Goal: Task Accomplishment & Management: Use online tool/utility

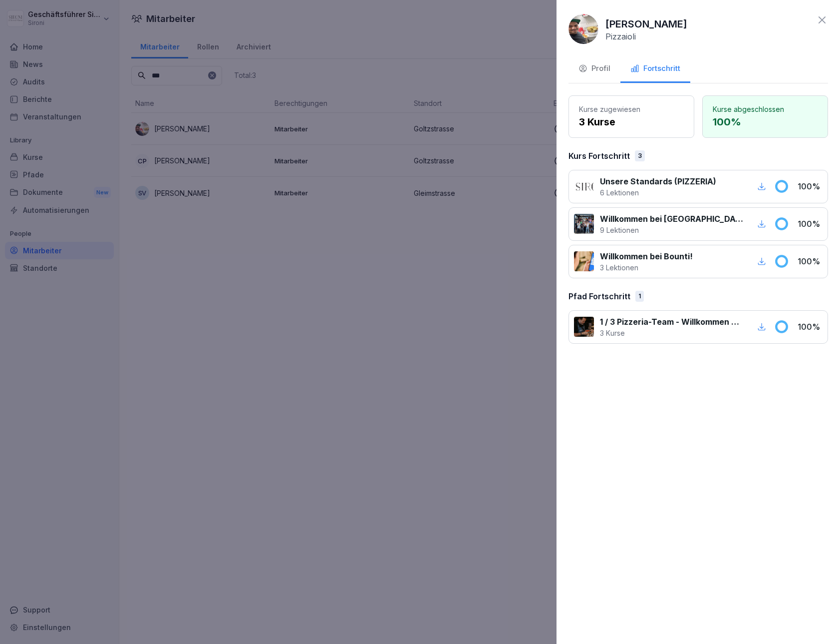
click at [681, 21] on icon at bounding box center [822, 20] width 12 height 12
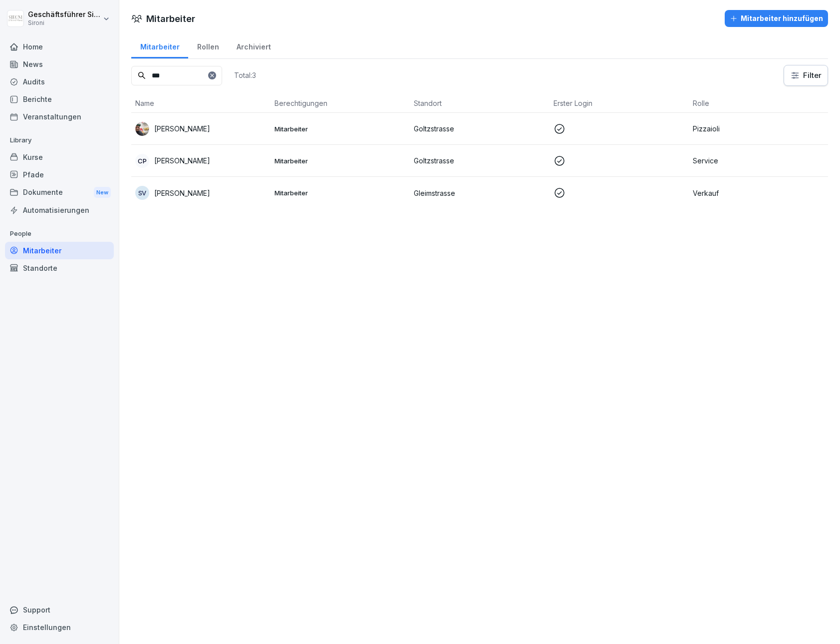
click at [56, 50] on div "Home" at bounding box center [59, 46] width 109 height 17
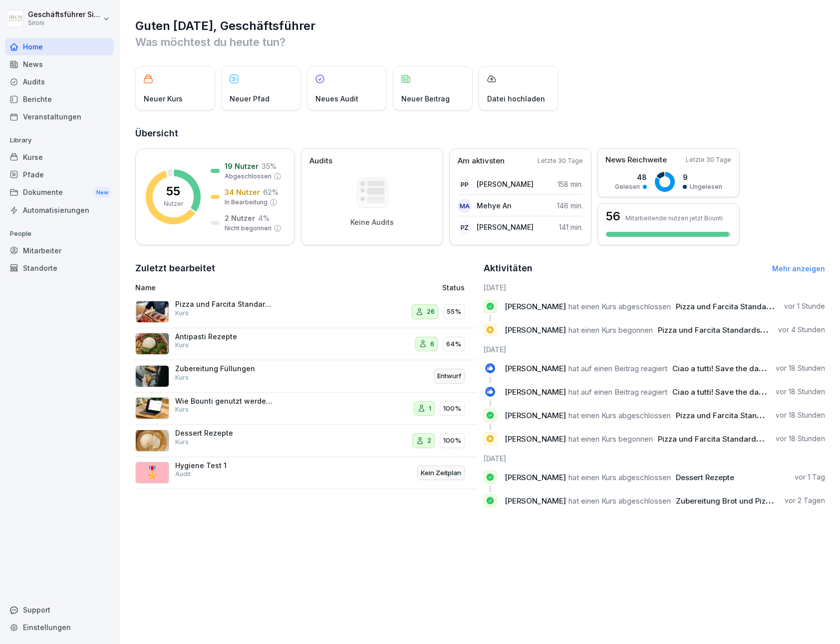
click at [27, 51] on div "Home" at bounding box center [59, 46] width 109 height 17
click at [21, 50] on div "Home" at bounding box center [59, 46] width 109 height 17
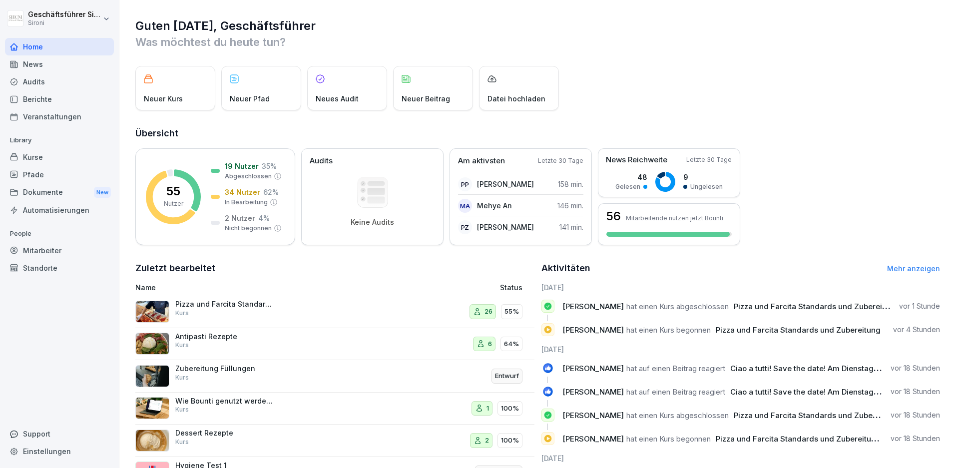
click at [35, 64] on div "News" at bounding box center [59, 63] width 109 height 17
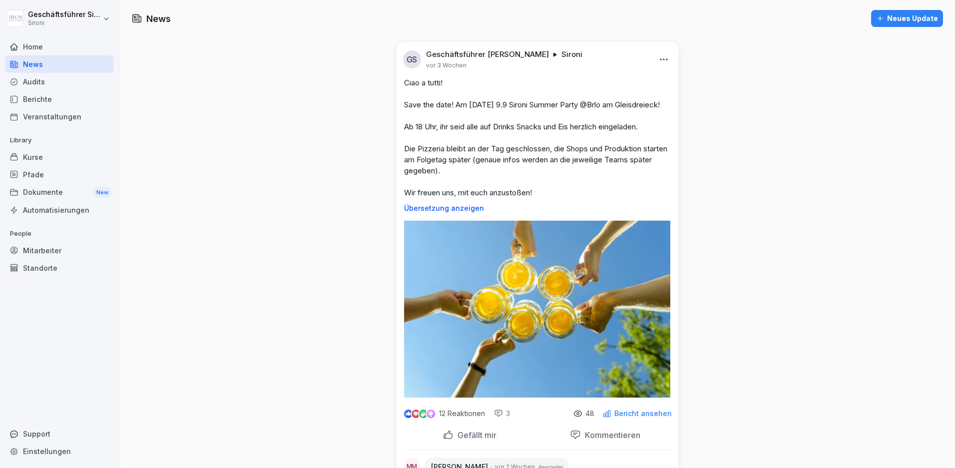
click at [835, 161] on div "News Neues Update GS Geschäftsführer Sironi Sironi vor 3 Wochen Ciao a tutti! S…" at bounding box center [536, 264] width 835 height 528
click at [246, 84] on div "News Neues Update GS Geschäftsführer Sironi Sironi vor 3 Wochen Ciao a tutti! S…" at bounding box center [536, 264] width 835 height 528
click at [638, 425] on div "12 Reaktionen 3 48 Bericht ansehen" at bounding box center [537, 411] width 283 height 28
click at [643, 417] on p "Bericht ansehen" at bounding box center [642, 413] width 57 height 8
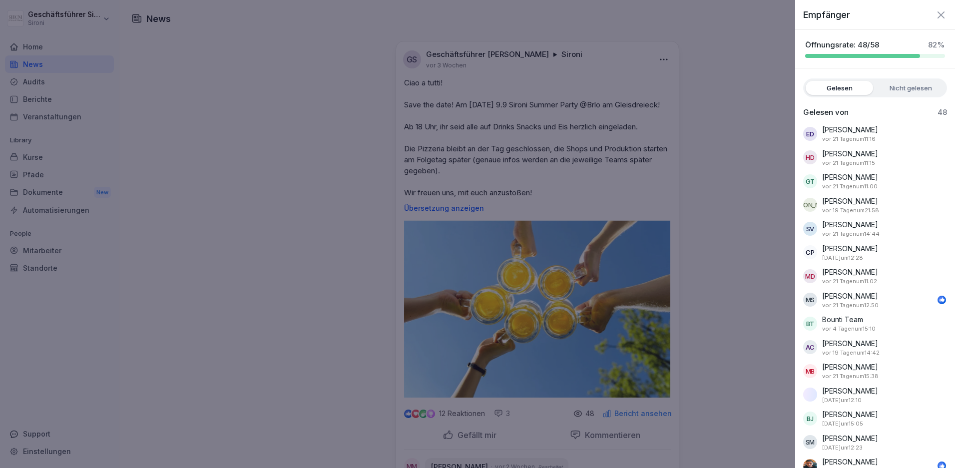
click at [840, 85] on label "Nicht gelesen" at bounding box center [910, 88] width 67 height 14
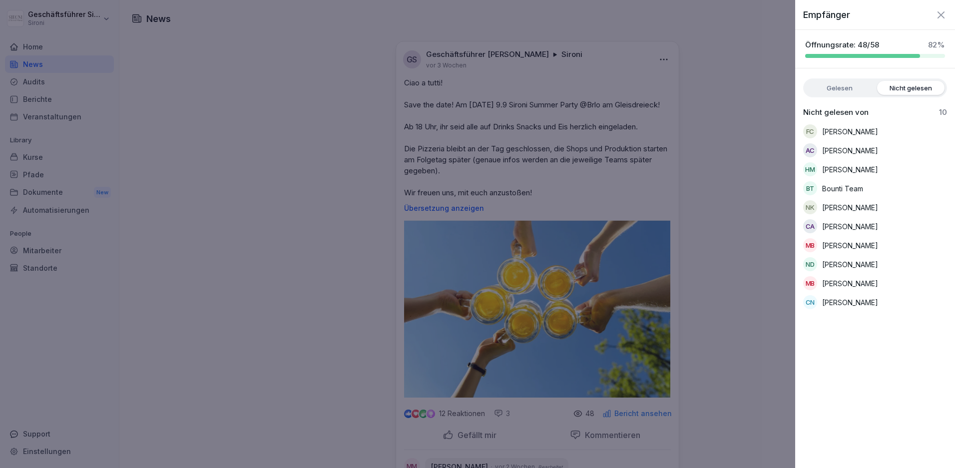
click at [840, 87] on label "Gelesen" at bounding box center [838, 88] width 67 height 14
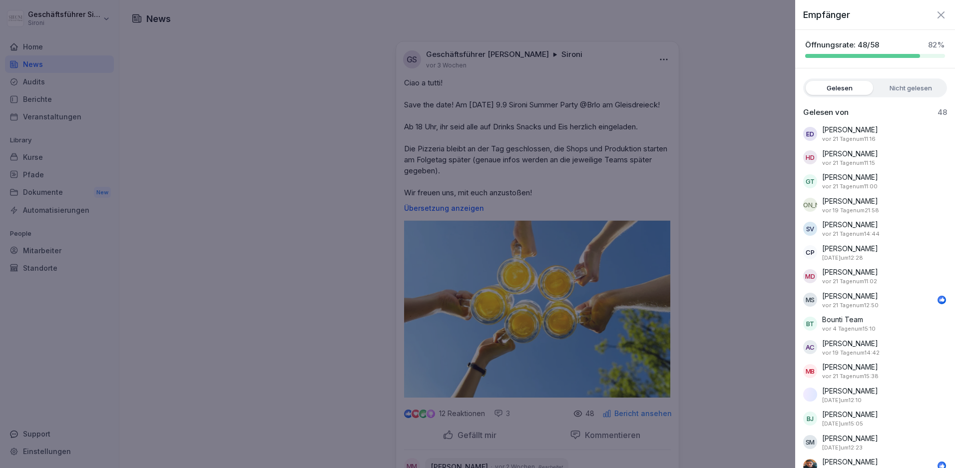
click at [840, 9] on icon "button" at bounding box center [941, 15] width 12 height 12
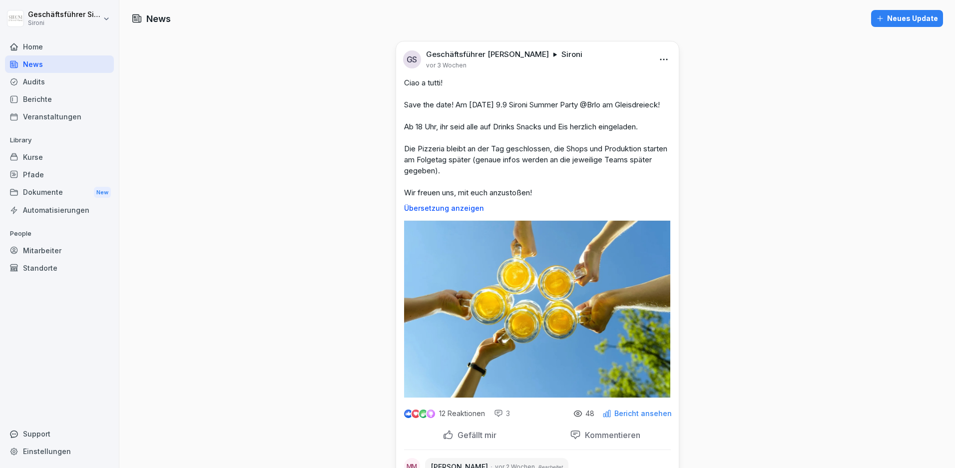
click at [30, 158] on div "Kurse" at bounding box center [59, 156] width 109 height 17
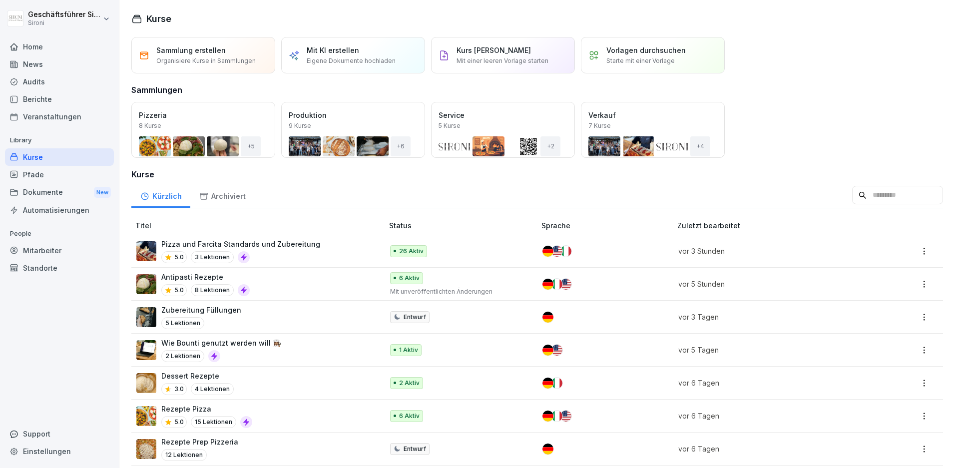
click at [38, 250] on div "Mitarbeiter" at bounding box center [59, 250] width 109 height 17
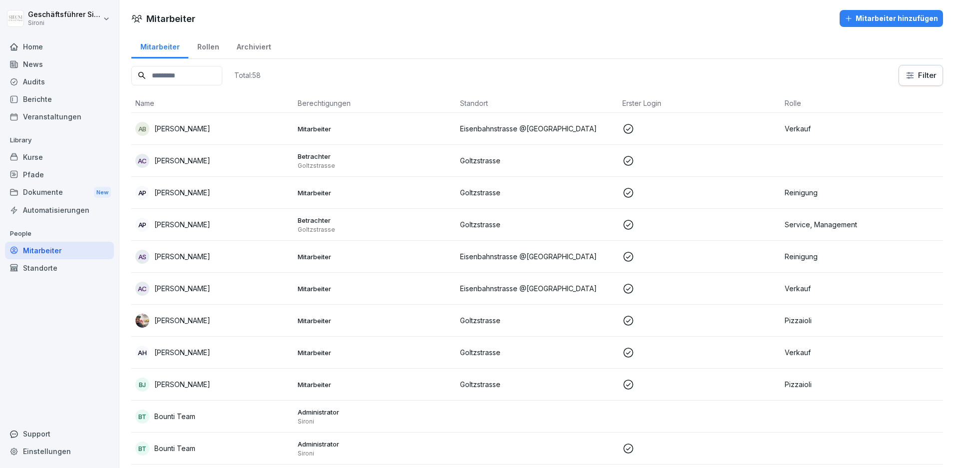
click at [36, 49] on div "Home" at bounding box center [59, 46] width 109 height 17
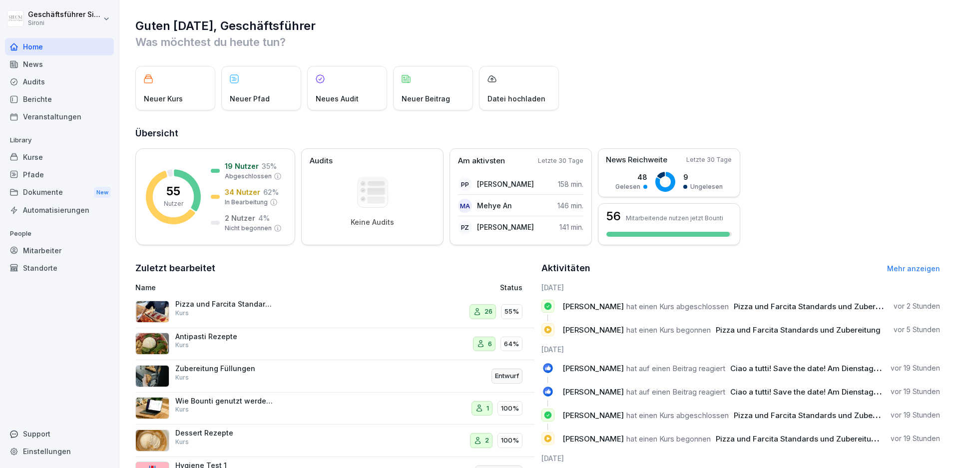
click at [34, 159] on div "Kurse" at bounding box center [59, 156] width 109 height 17
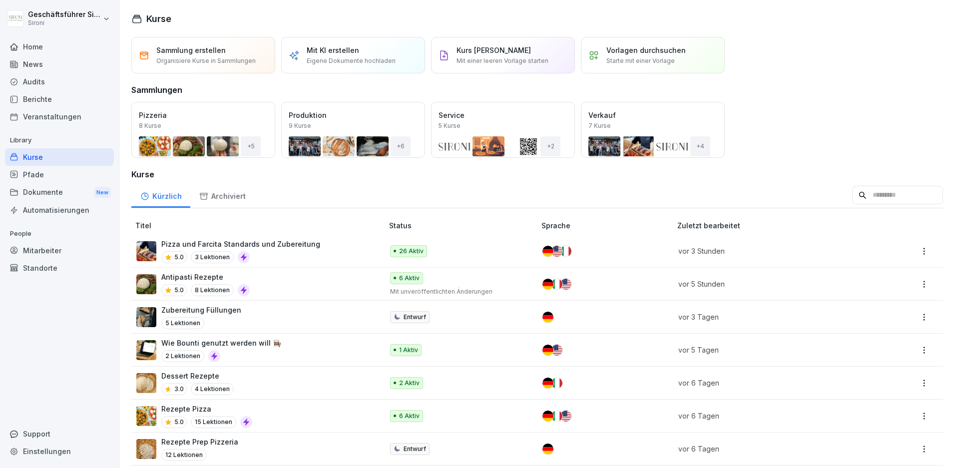
click at [197, 281] on p "Antipasti Rezepte" at bounding box center [205, 277] width 88 height 10
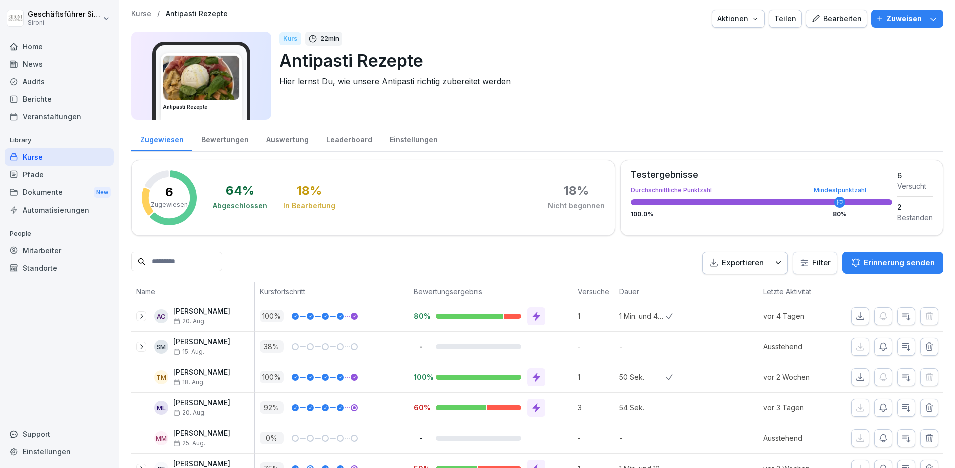
click at [785, 22] on div "Teilen" at bounding box center [785, 18] width 22 height 11
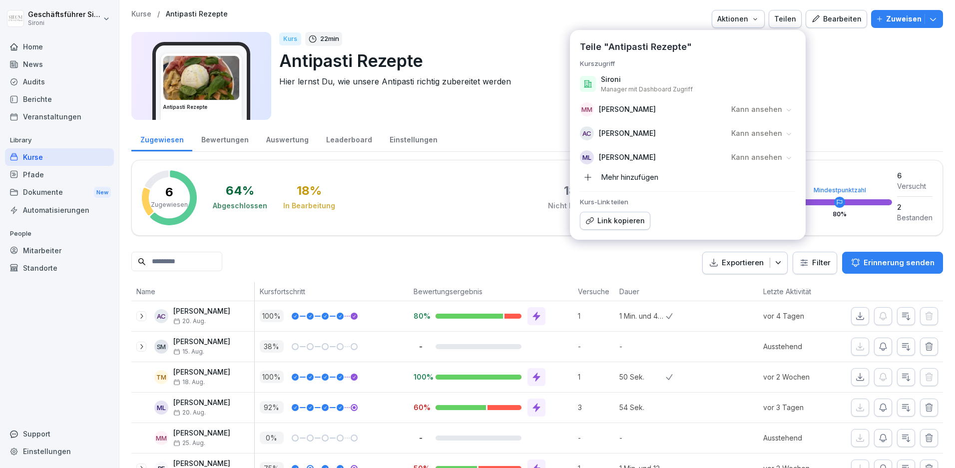
click at [790, 109] on icon at bounding box center [788, 109] width 7 height 7
click at [746, 191] on p "Zugriff entfernen" at bounding box center [737, 191] width 60 height 11
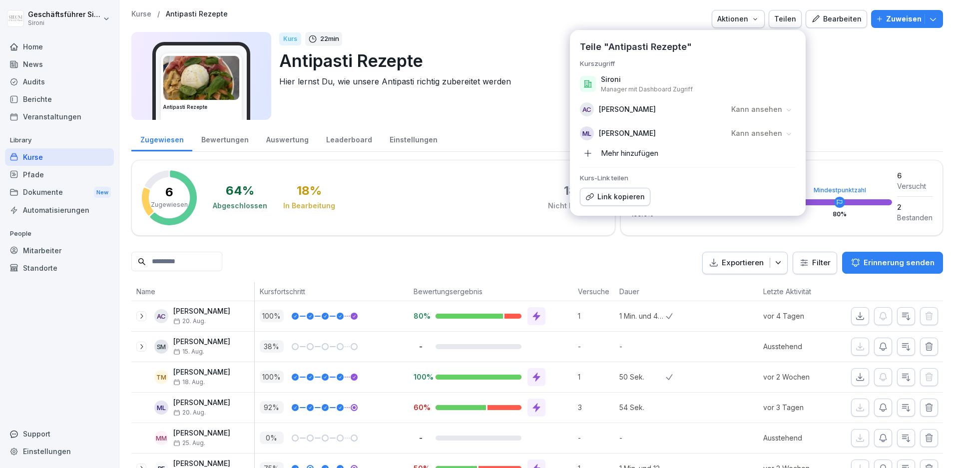
click at [863, 75] on p "Hier lernst Du, wie unsere Antipasti richtig zubereitet werden" at bounding box center [607, 81] width 656 height 12
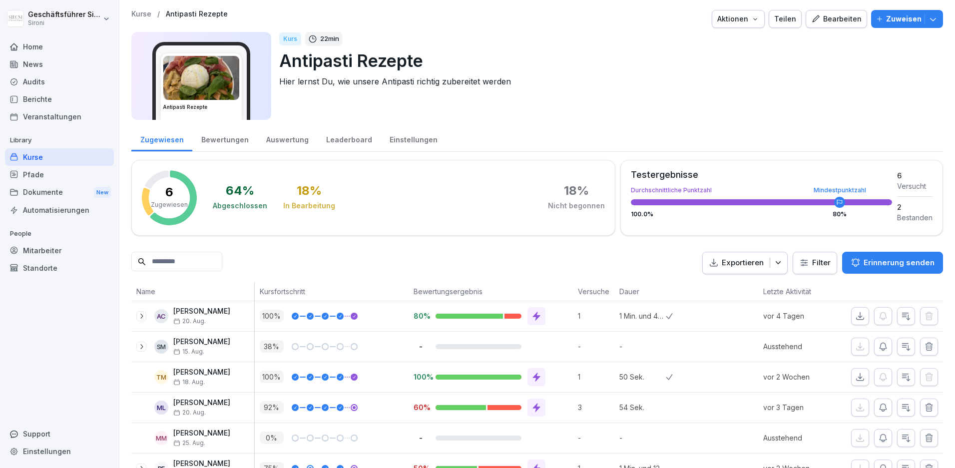
click at [794, 19] on div "Teilen" at bounding box center [785, 18] width 22 height 11
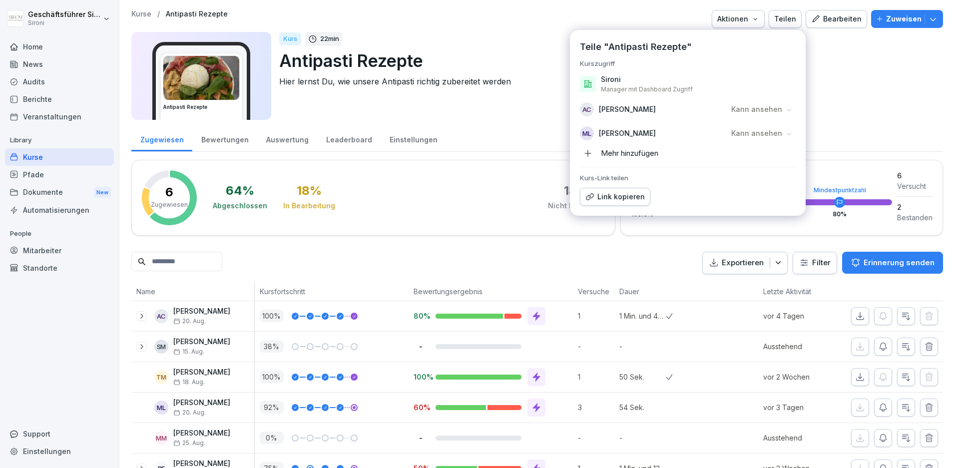
click at [512, 30] on div "Kurse / Antipasti Rezepte Aktionen Teilen Teile "Antipasti Rezepte" Kurszugriff…" at bounding box center [536, 68] width 811 height 116
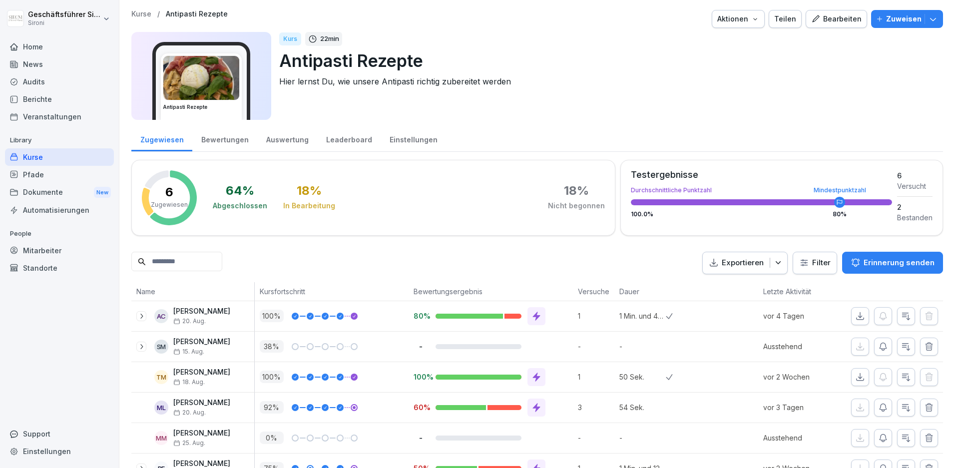
click at [838, 21] on div "Bearbeiten" at bounding box center [836, 18] width 50 height 11
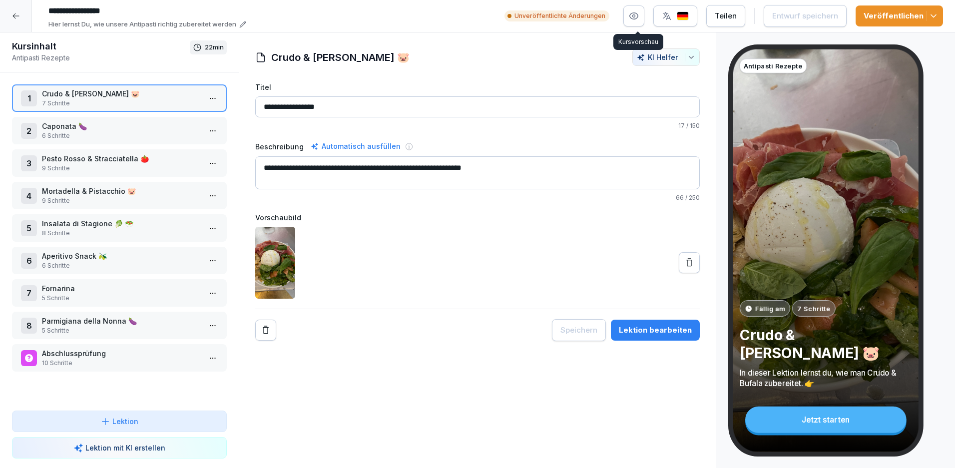
click at [643, 11] on button "button" at bounding box center [633, 15] width 21 height 21
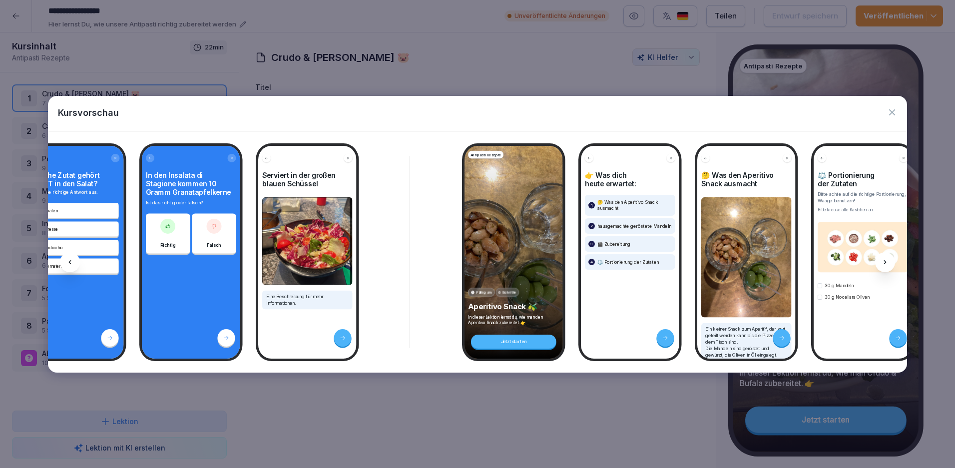
scroll to position [0, 5216]
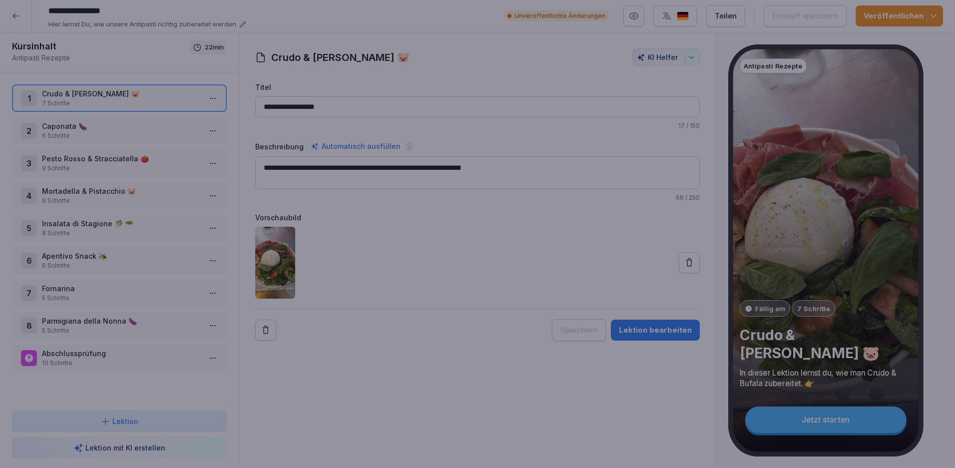
click at [466, 37] on div at bounding box center [477, 234] width 955 height 468
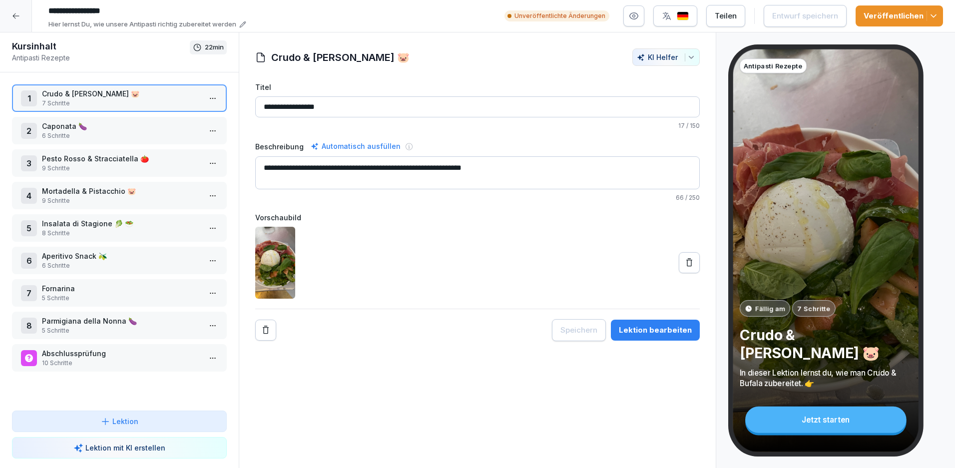
click at [15, 14] on icon at bounding box center [16, 16] width 8 height 8
click at [15, 15] on icon at bounding box center [16, 16] width 8 height 8
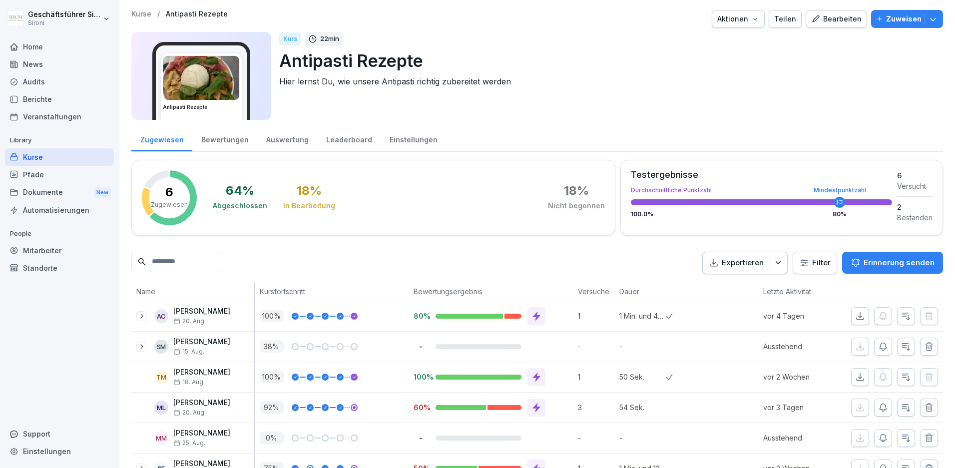
click at [45, 154] on div "Kurse" at bounding box center [59, 156] width 109 height 17
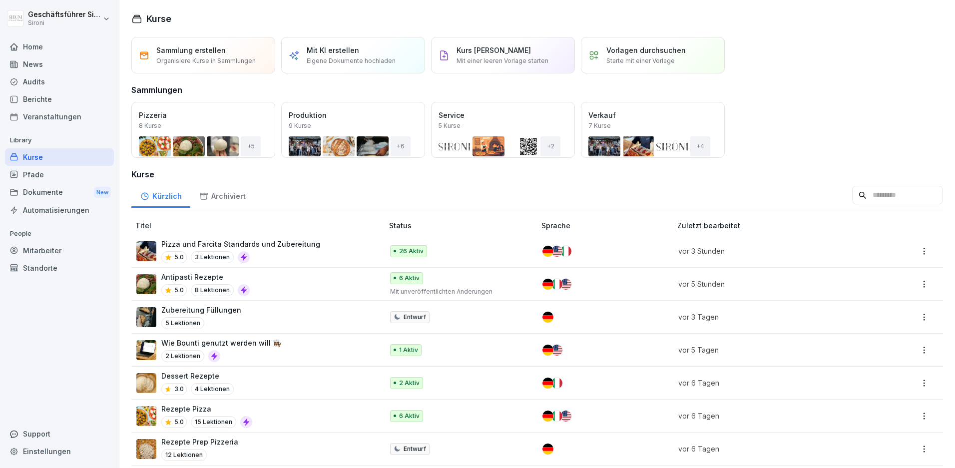
click at [191, 276] on p "Antipasti Rezepte" at bounding box center [205, 277] width 88 height 10
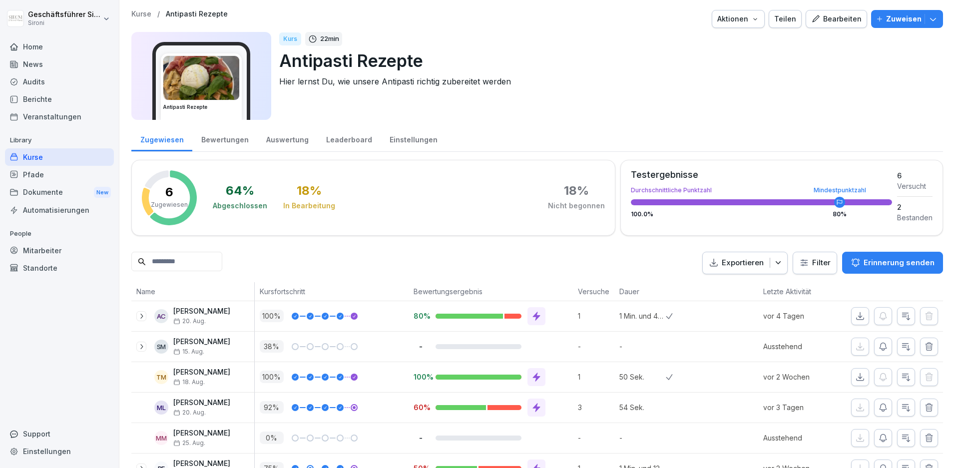
click at [824, 16] on div "Bearbeiten" at bounding box center [836, 18] width 50 height 11
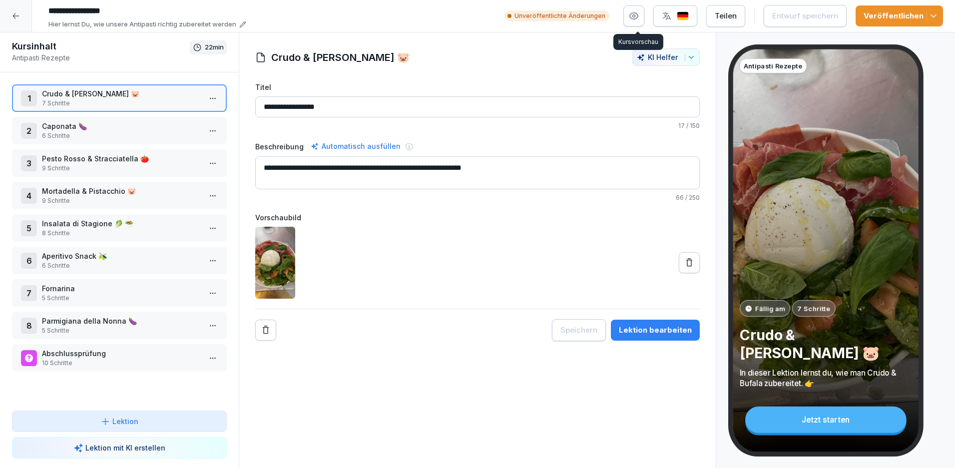
click at [638, 14] on icon "button" at bounding box center [634, 16] width 8 height 6
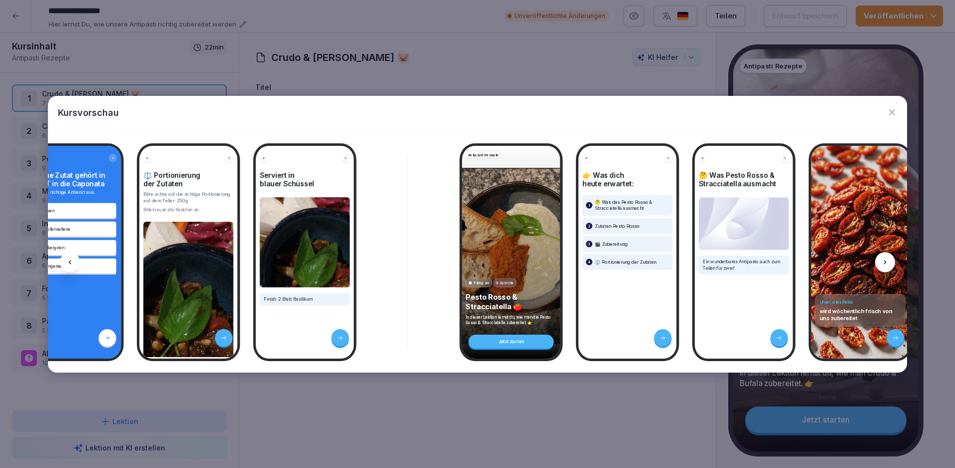
scroll to position [0, 1530]
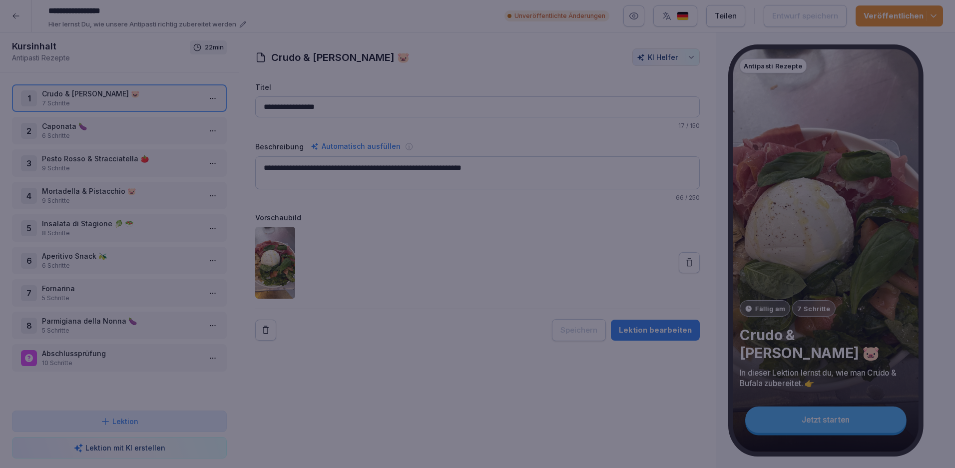
click at [394, 74] on div at bounding box center [477, 234] width 955 height 468
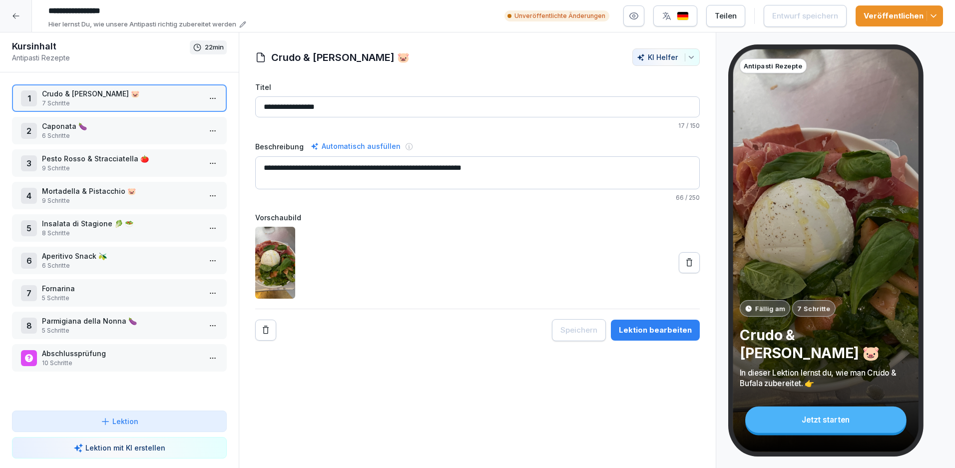
click at [12, 18] on icon at bounding box center [16, 16] width 8 height 8
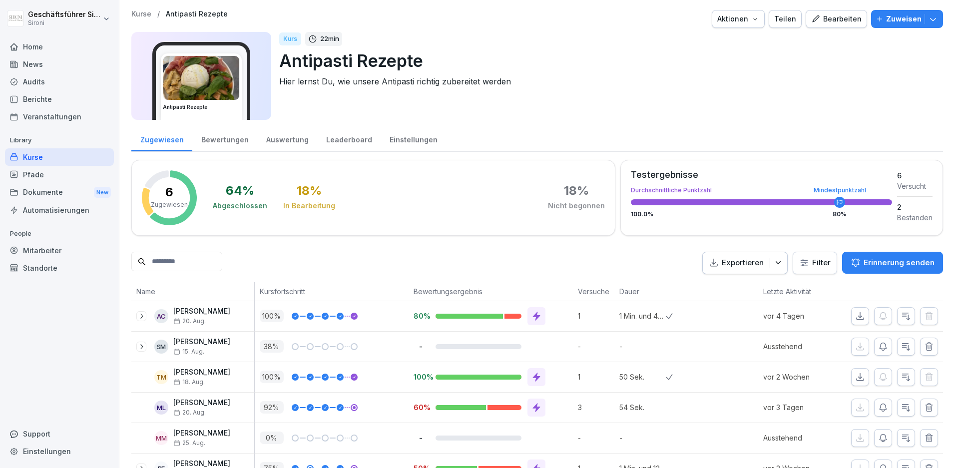
scroll to position [26, 0]
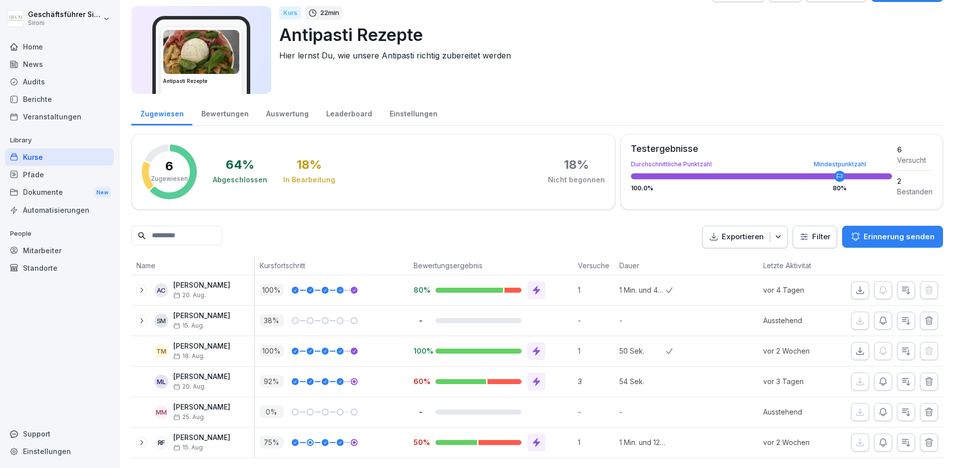
click at [36, 159] on div "Kurse" at bounding box center [59, 156] width 109 height 17
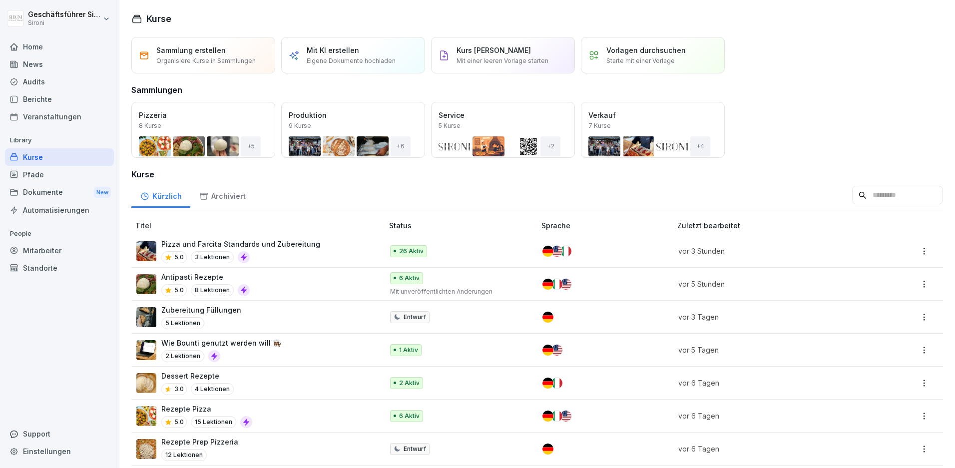
click at [192, 412] on p "Rezepte Pizza" at bounding box center [206, 408] width 91 height 10
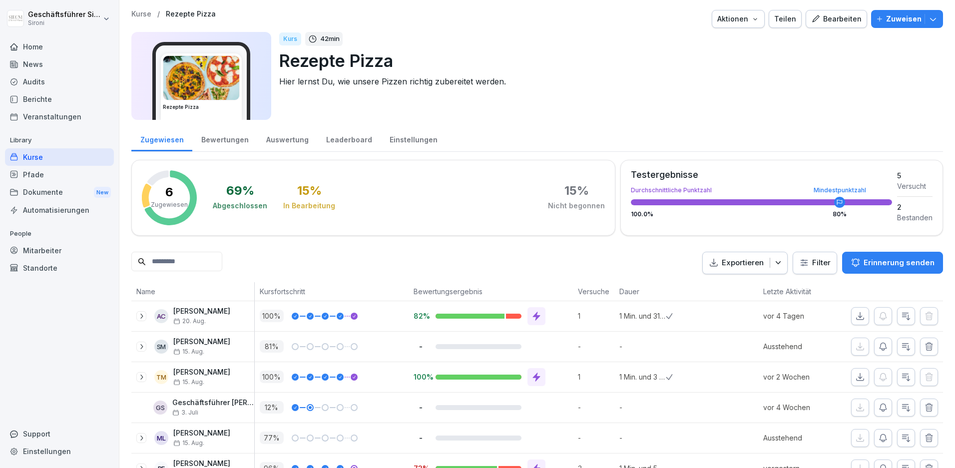
scroll to position [26, 0]
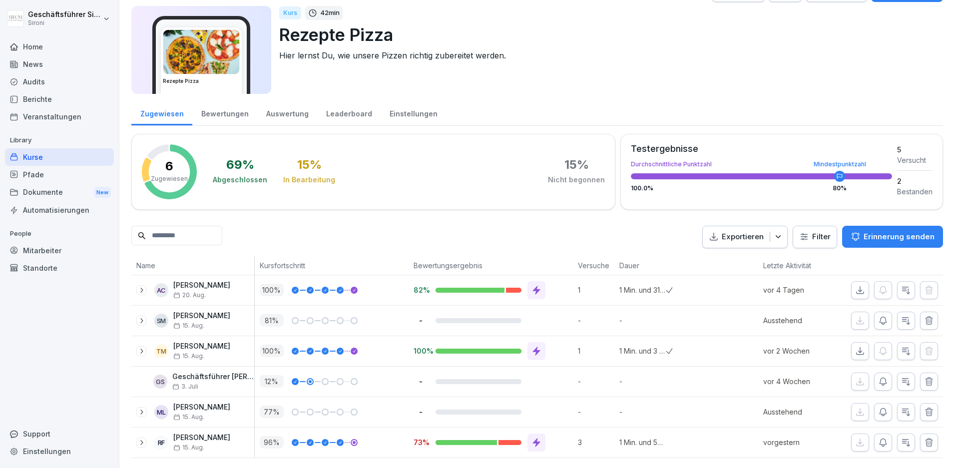
click at [30, 158] on div "Kurse" at bounding box center [59, 156] width 109 height 17
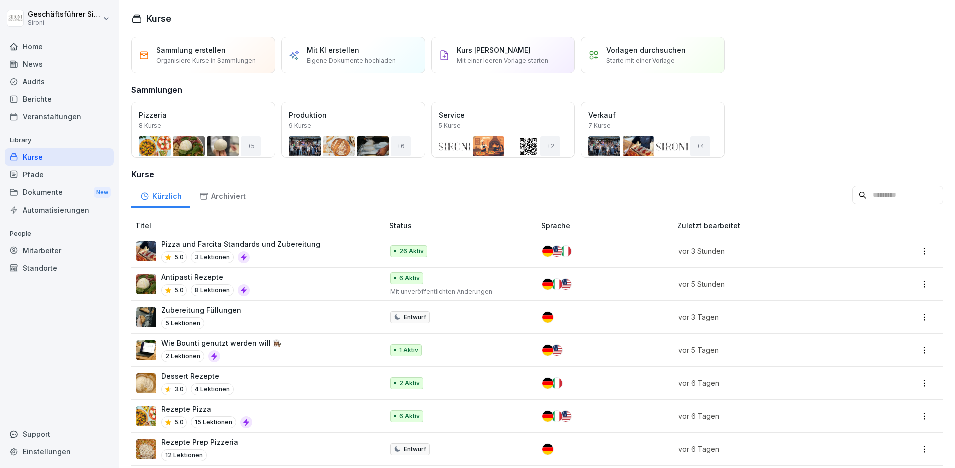
click at [0, 0] on div "Öffnen" at bounding box center [0, 0] width 0 height 0
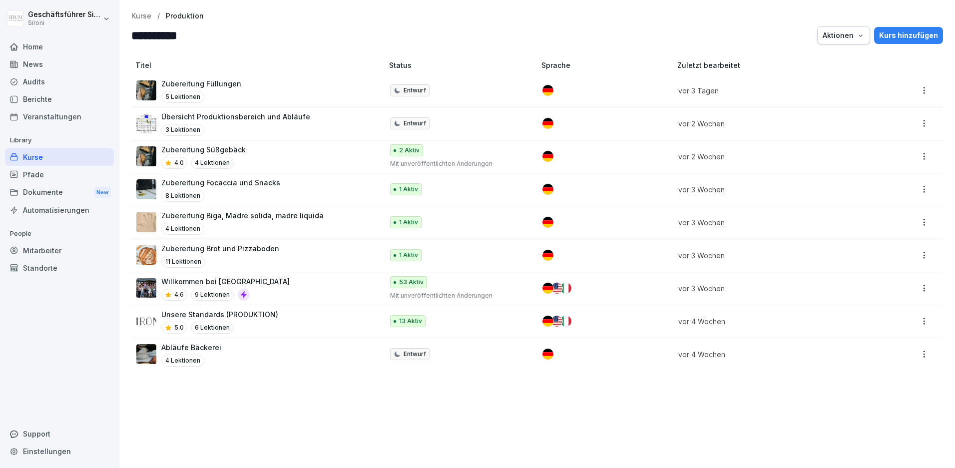
click at [187, 283] on p "Willkommen bei [GEOGRAPHIC_DATA]" at bounding box center [225, 281] width 128 height 10
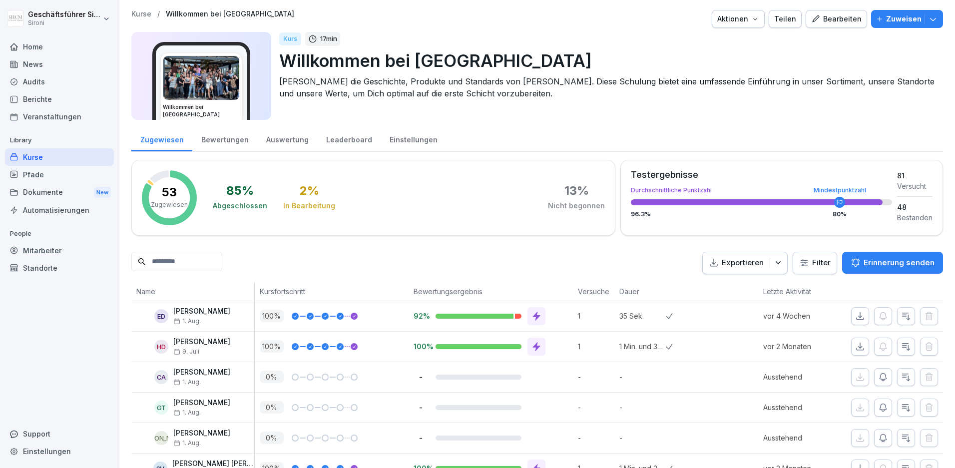
click at [30, 153] on div "Kurse" at bounding box center [59, 156] width 109 height 17
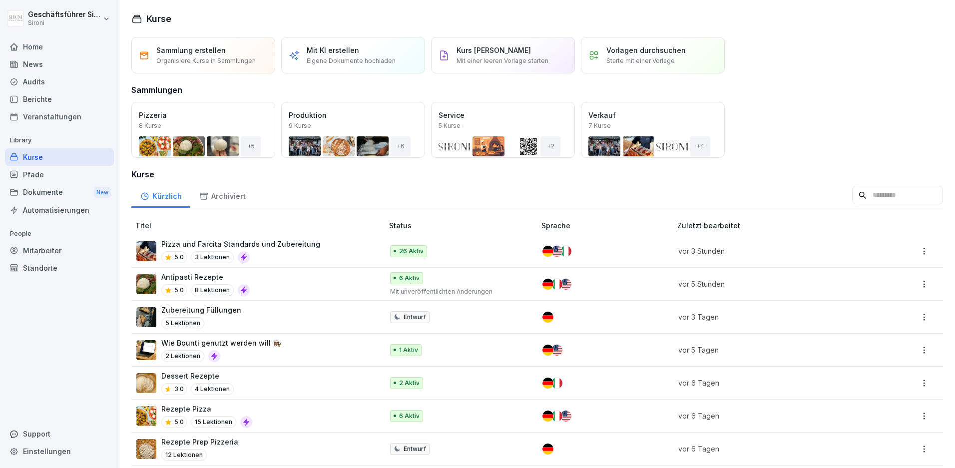
click at [0, 0] on div "Öffnen" at bounding box center [0, 0] width 0 height 0
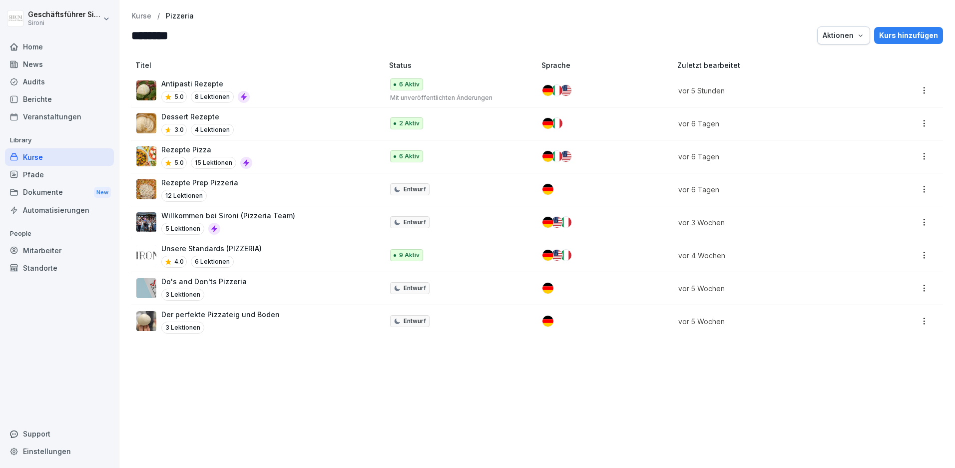
click at [274, 153] on div "Rezepte Pizza 5.0 15 Lektionen" at bounding box center [254, 156] width 237 height 24
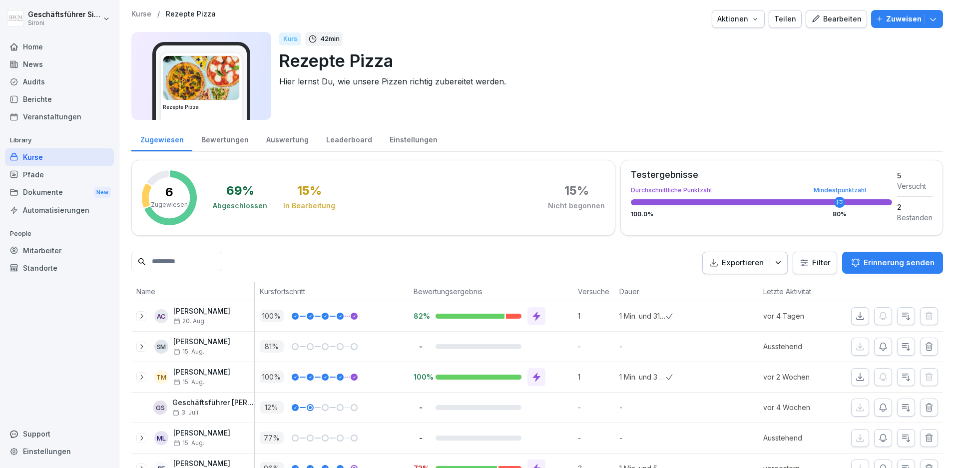
click at [780, 7] on div "Kurse / Rezepte Pizza Aktionen Teilen Bearbeiten Zuweisen Rezepte Pizza Kurs 42…" at bounding box center [536, 247] width 835 height 494
click at [789, 17] on div "Teilen" at bounding box center [785, 18] width 22 height 11
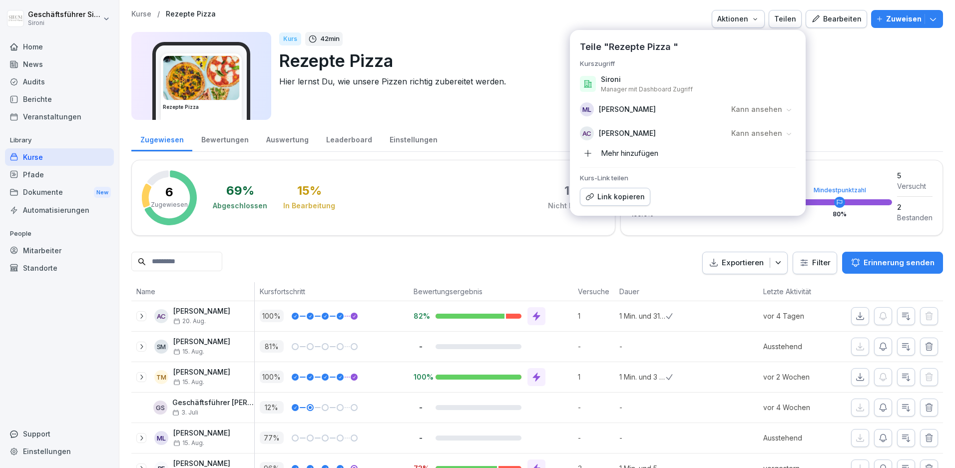
click at [537, 106] on div "[DEMOGRAPHIC_DATA] 42 min Rezepte Pizza Hier lernst Du, wie unsere Pizzen richt…" at bounding box center [607, 76] width 656 height 88
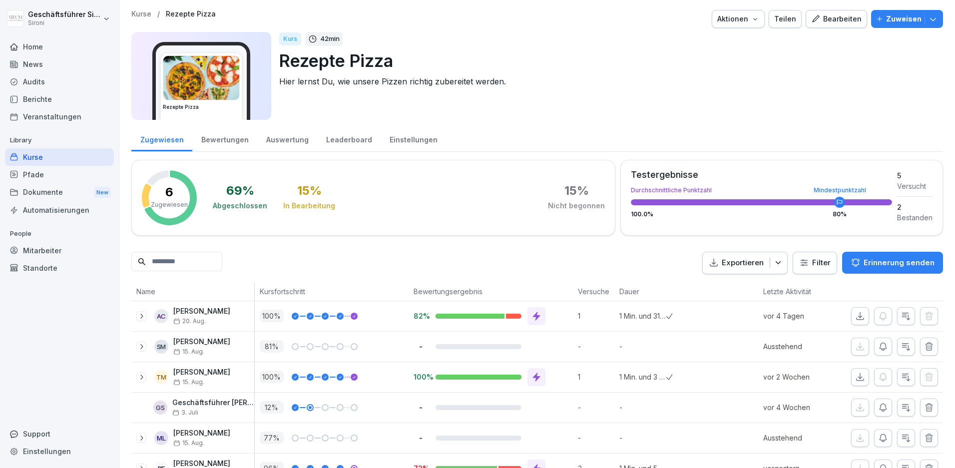
click at [69, 172] on div "Pfade" at bounding box center [59, 174] width 109 height 17
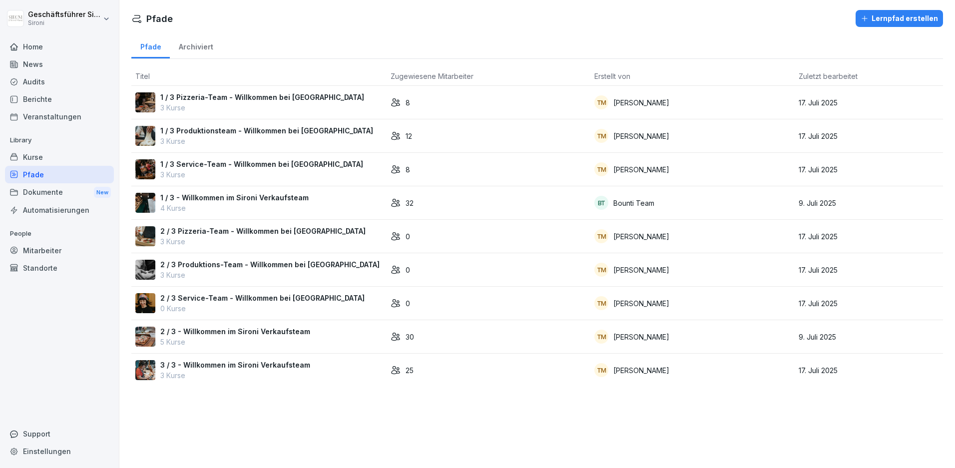
click at [887, 17] on div "Lernpfad erstellen" at bounding box center [898, 18] width 77 height 11
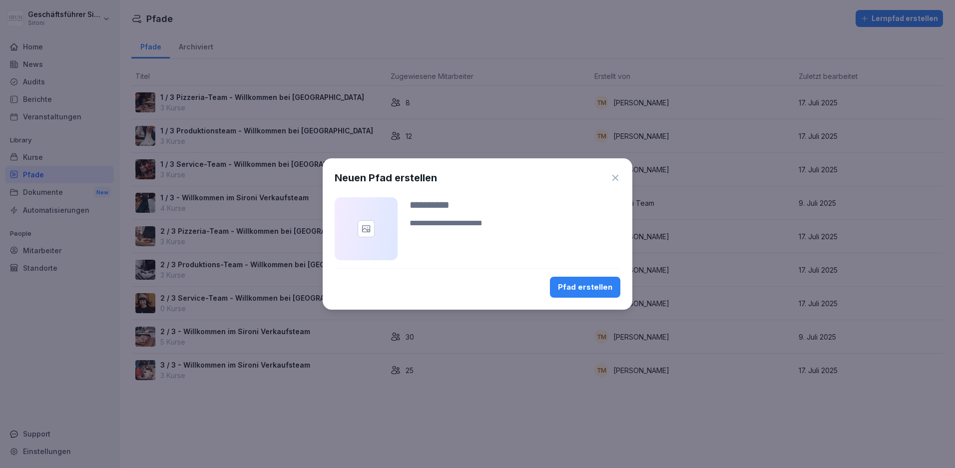
click at [452, 207] on input at bounding box center [514, 204] width 211 height 15
click at [507, 203] on input "**********" at bounding box center [514, 204] width 211 height 15
type input "**********"
click at [588, 287] on div "Pfad erstellen" at bounding box center [585, 287] width 54 height 11
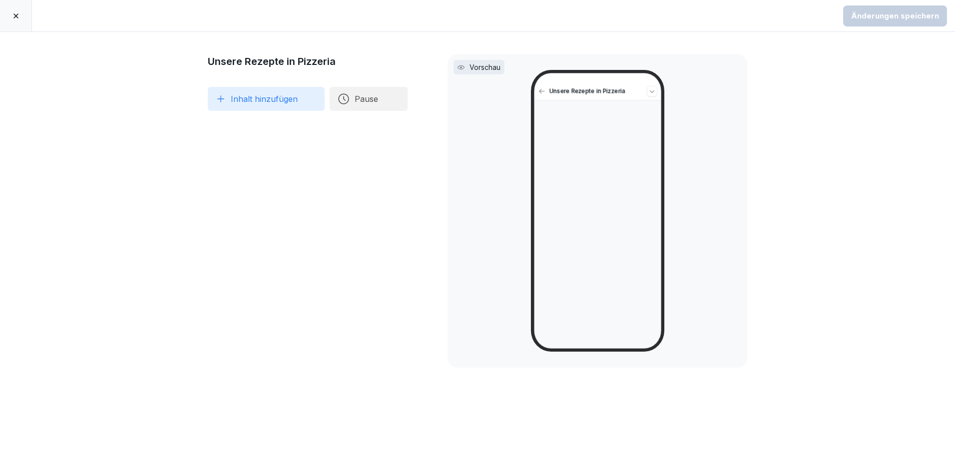
click at [238, 92] on button "Inhalt hinzufügen" at bounding box center [266, 99] width 117 height 24
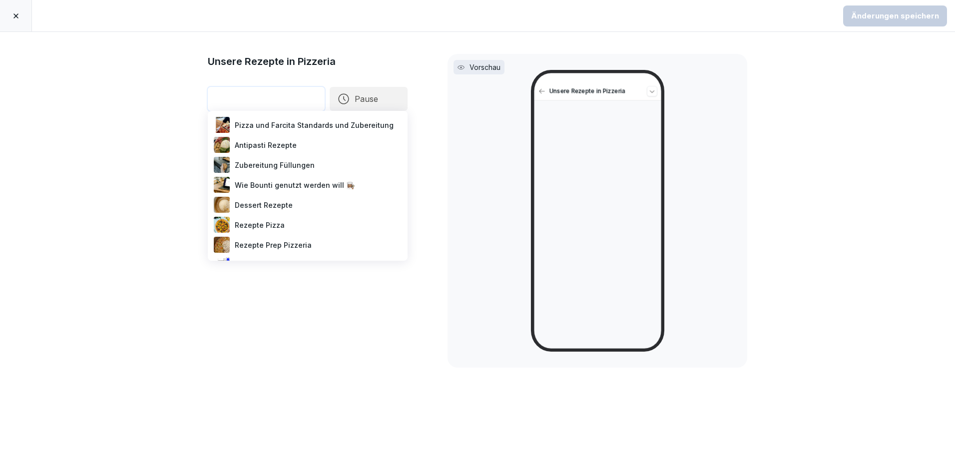
click at [273, 148] on div "Antipasti Rezepte" at bounding box center [308, 145] width 192 height 20
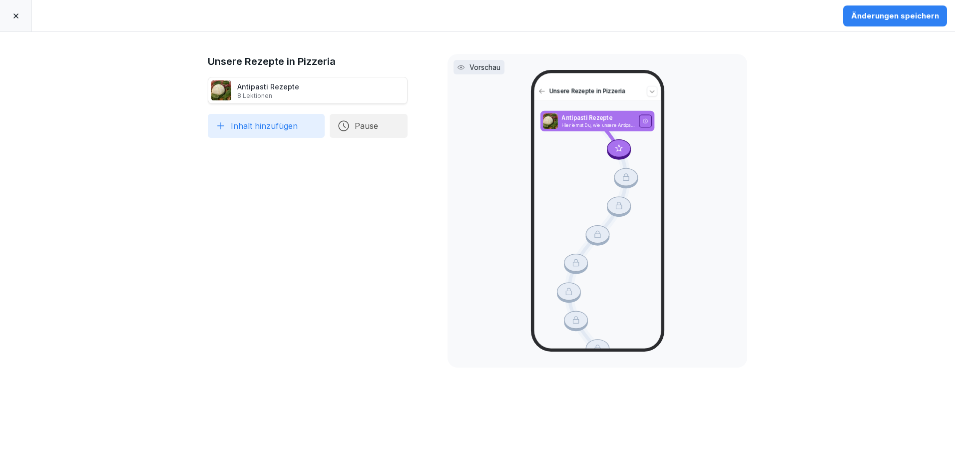
click at [260, 124] on button "Inhalt hinzufügen" at bounding box center [266, 126] width 117 height 24
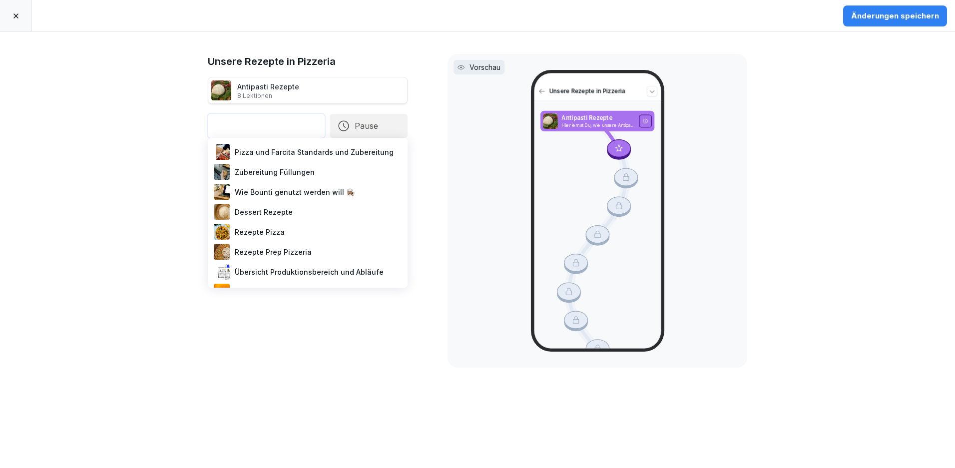
click at [257, 236] on div "Rezepte Pizza" at bounding box center [308, 232] width 192 height 20
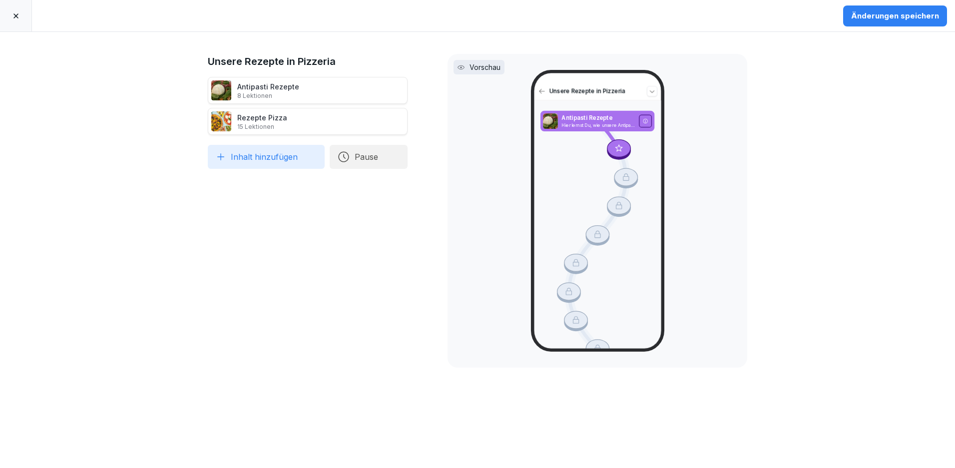
click at [250, 152] on button "Inhalt hinzufügen" at bounding box center [266, 157] width 117 height 24
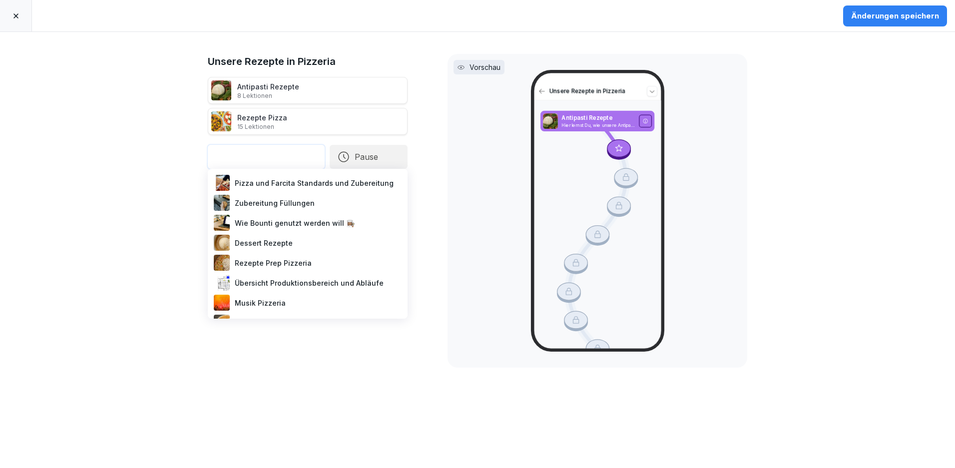
click at [244, 248] on div "Dessert Rezepte" at bounding box center [308, 243] width 192 height 20
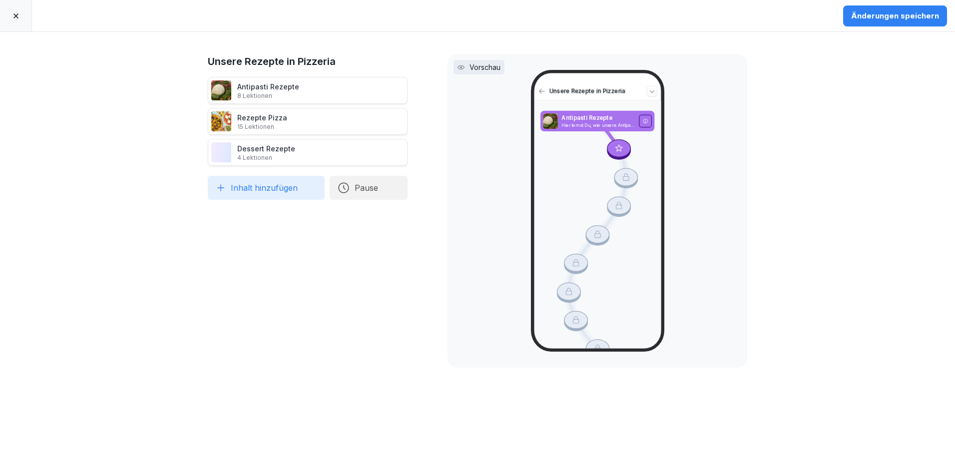
click at [245, 180] on button "Inhalt hinzufügen" at bounding box center [266, 188] width 117 height 24
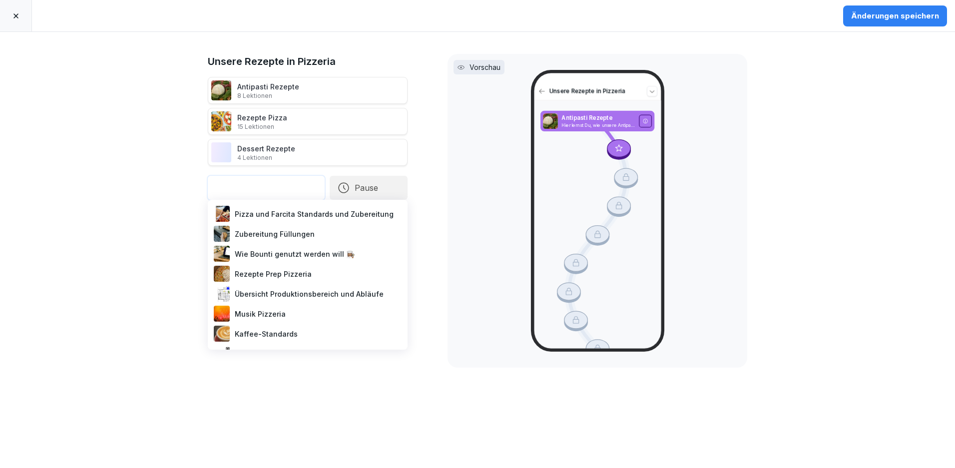
click at [273, 275] on div "Rezepte Prep Pizzeria" at bounding box center [308, 274] width 192 height 20
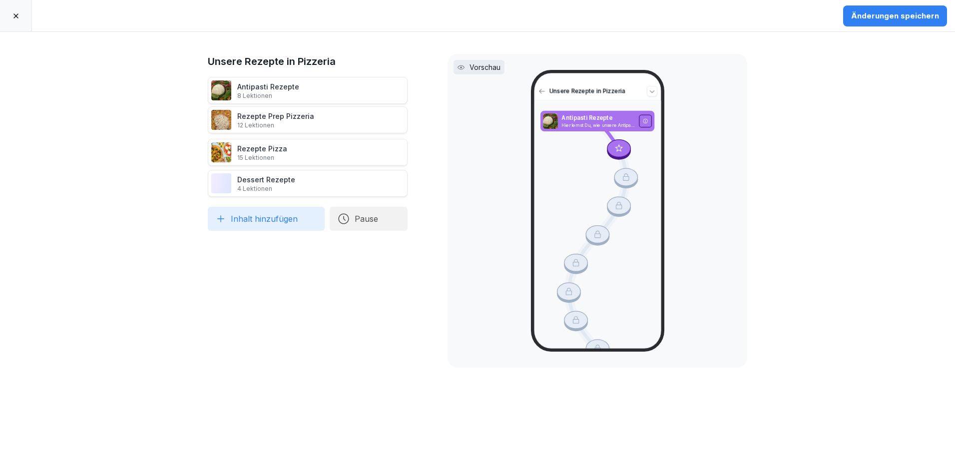
drag, startPoint x: 262, startPoint y: 178, endPoint x: 259, endPoint y: 115, distance: 63.5
click at [259, 115] on div "Rezepte Prep Pizzeria 12 Lektionen" at bounding box center [275, 120] width 77 height 18
click at [929, 19] on div "Änderungen speichern" at bounding box center [895, 15] width 88 height 11
click at [13, 15] on icon at bounding box center [16, 16] width 8 height 8
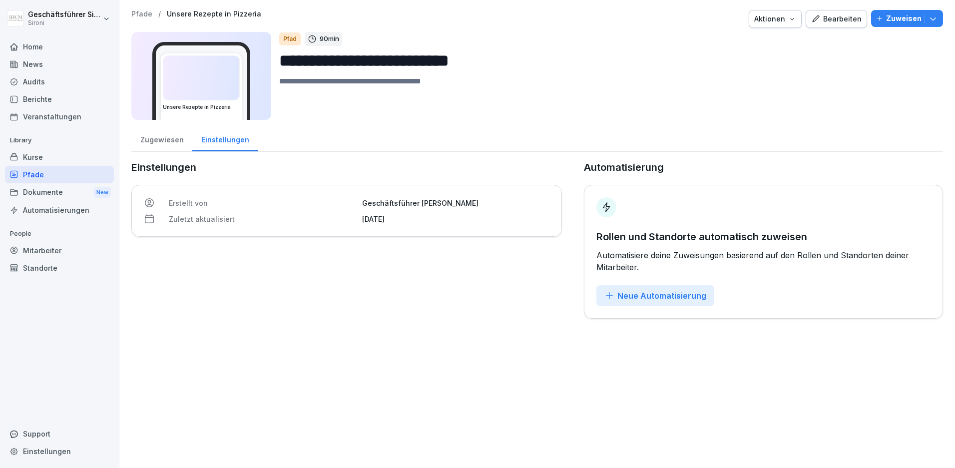
click at [939, 22] on button "Zuweisen" at bounding box center [907, 18] width 72 height 17
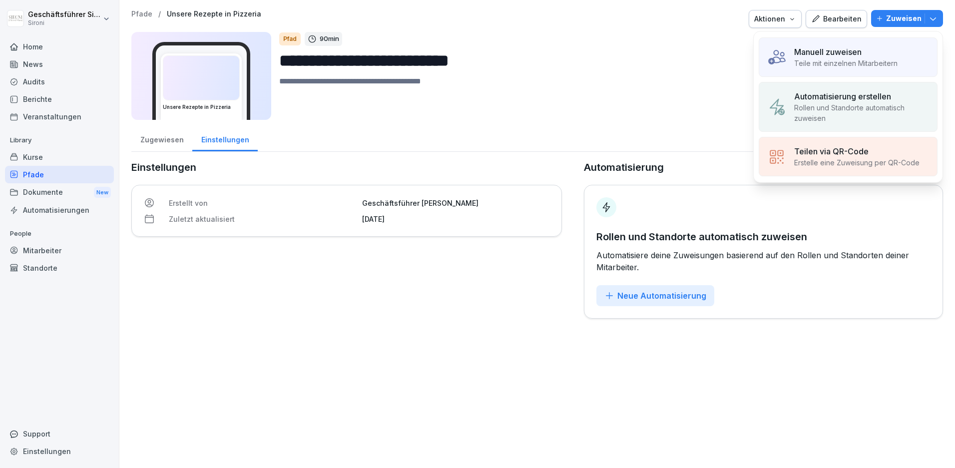
click at [801, 98] on p "Automatisierung erstellen" at bounding box center [842, 96] width 97 height 12
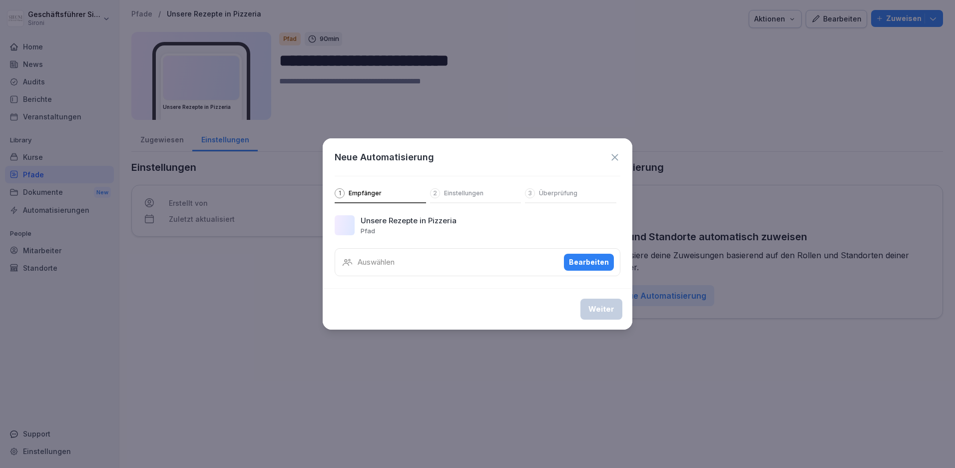
click at [596, 260] on div "Bearbeiten" at bounding box center [589, 262] width 40 height 11
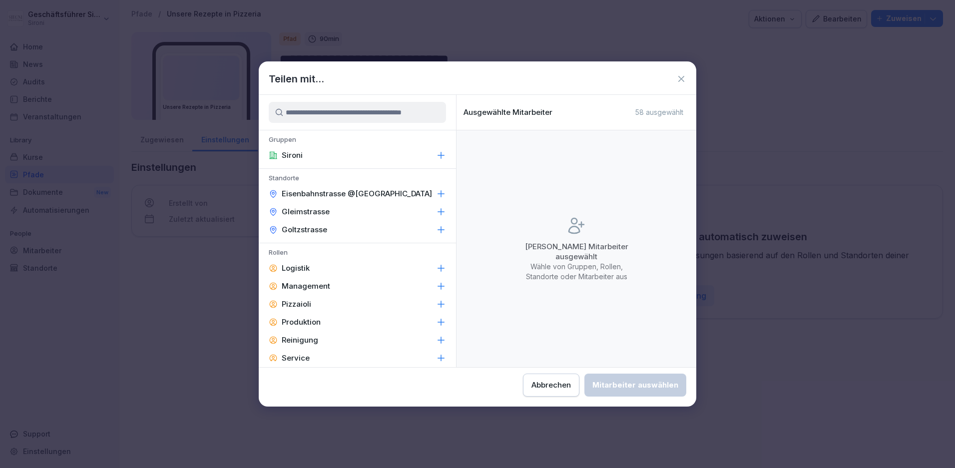
click at [312, 302] on div "Pizzaioli" at bounding box center [357, 304] width 197 height 18
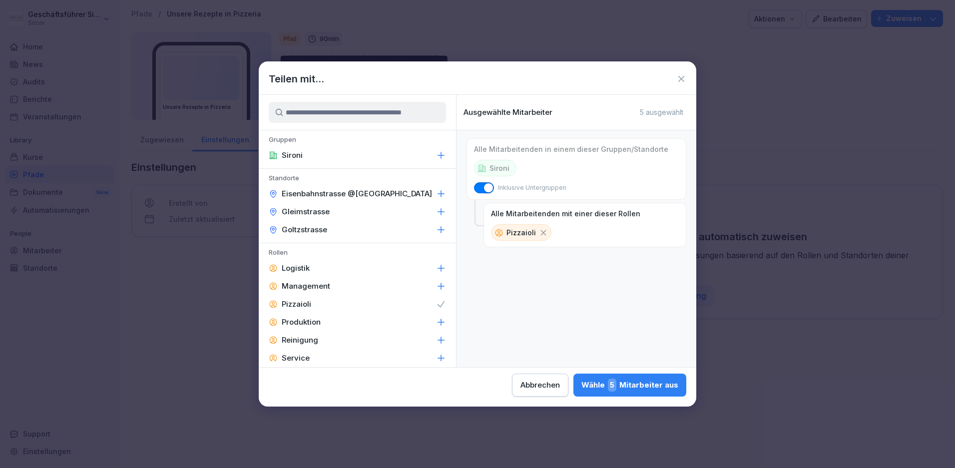
click at [648, 385] on div "Wähle 5 Mitarbeiter aus" at bounding box center [629, 385] width 97 height 13
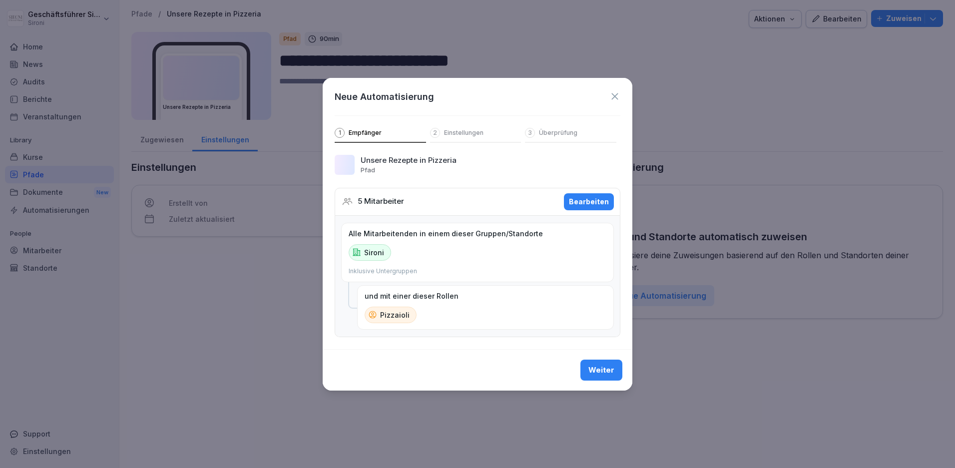
click at [608, 380] on button "Weiter" at bounding box center [601, 370] width 42 height 21
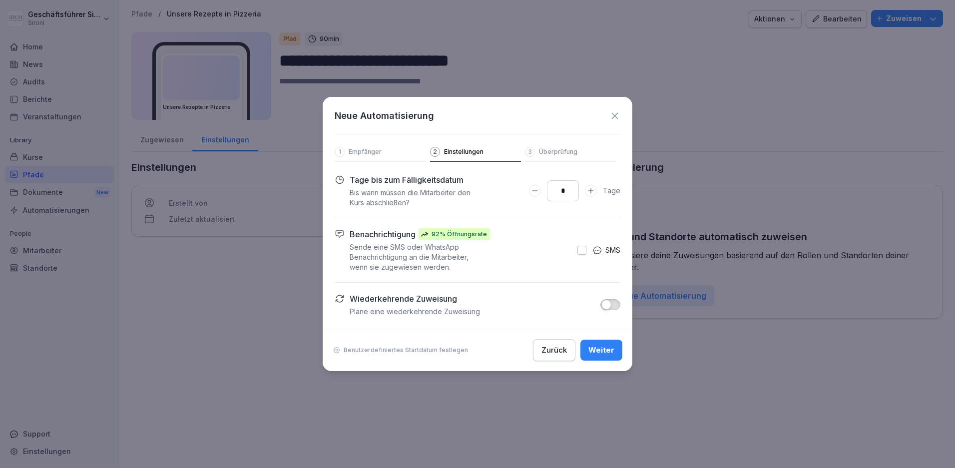
click at [368, 348] on p "Benutzerdefiniertes Startdatum festlegen" at bounding box center [406, 350] width 124 height 8
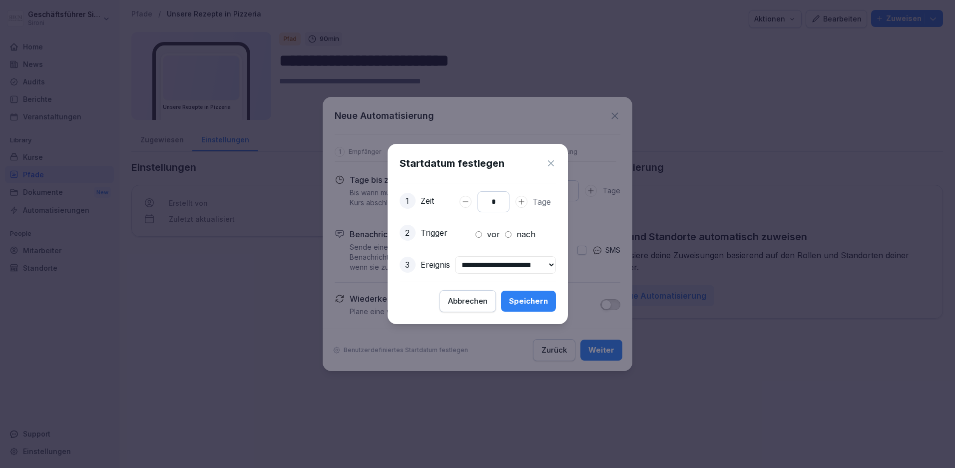
click at [487, 301] on div "Abbrechen" at bounding box center [467, 301] width 39 height 11
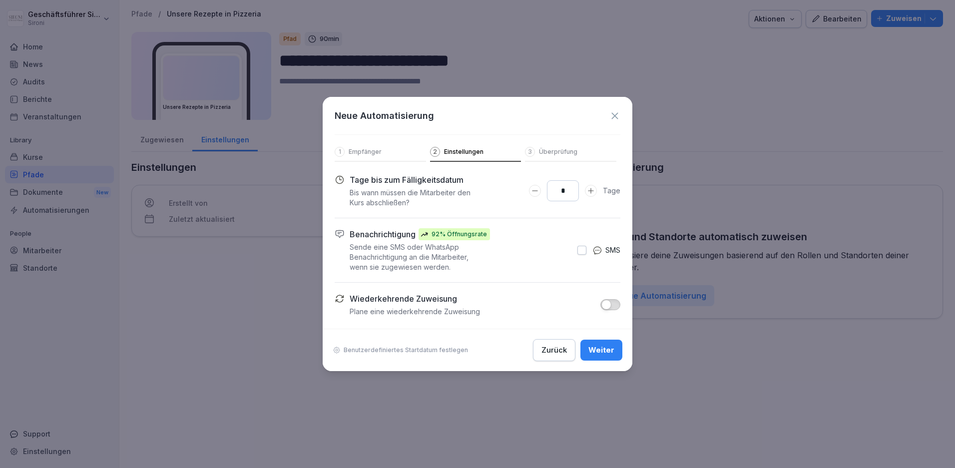
click at [614, 115] on icon at bounding box center [614, 115] width 6 height 6
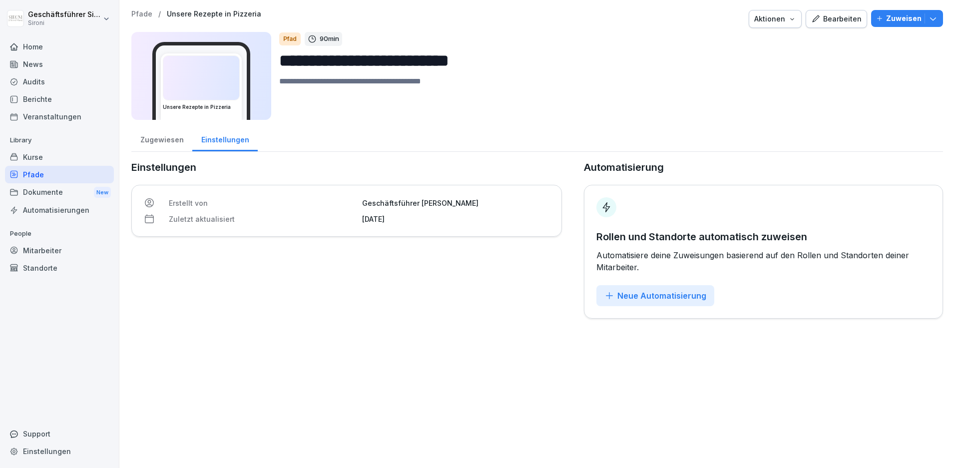
click at [38, 177] on div "Pfade" at bounding box center [59, 174] width 109 height 17
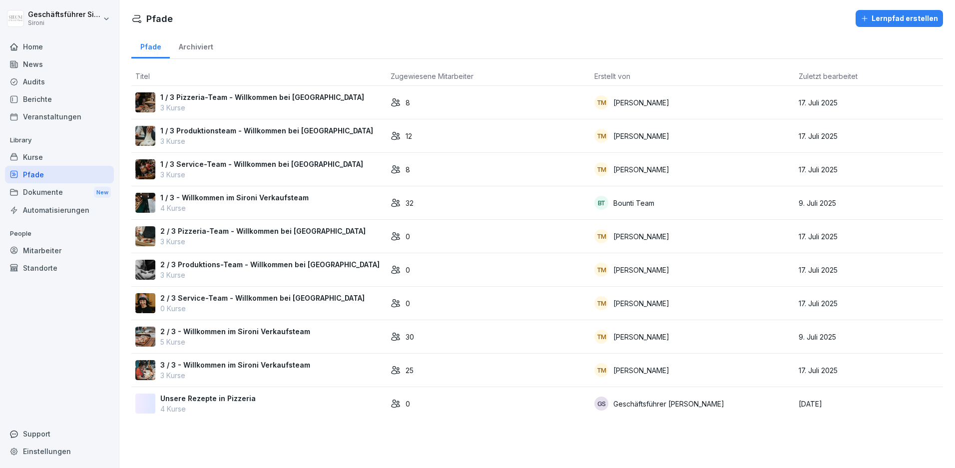
click at [278, 202] on p "1 / 3 - Willkommen im Sironi Verkaufsteam" at bounding box center [234, 197] width 148 height 10
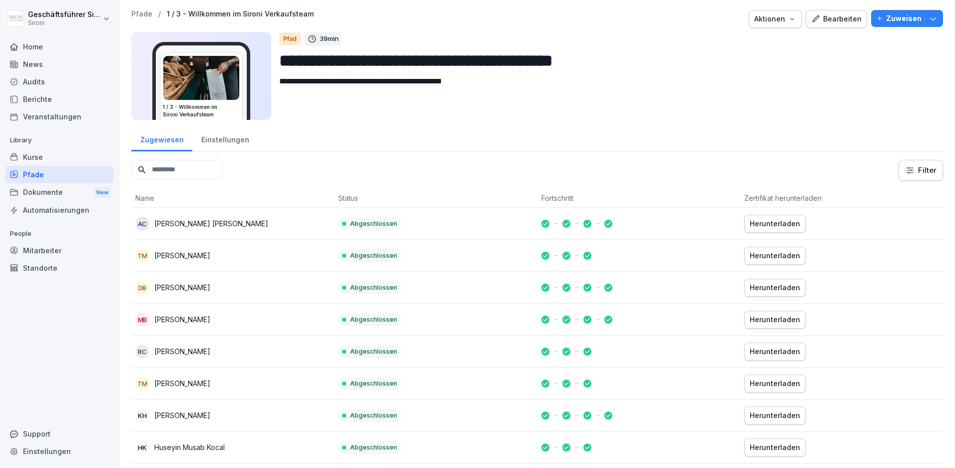
click at [41, 214] on div "Automatisierungen" at bounding box center [59, 209] width 109 height 17
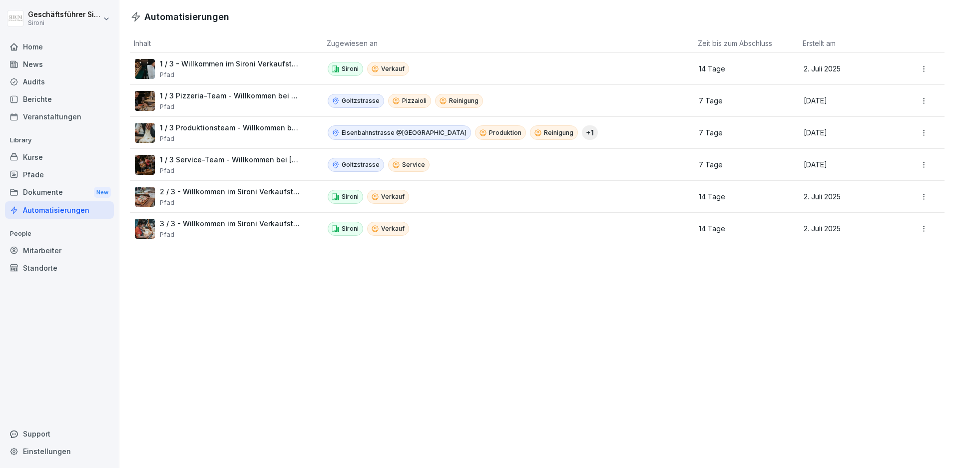
click at [236, 67] on p "1 / 3 - Willkommen im Sironi Verkaufsteam" at bounding box center [230, 63] width 140 height 9
click at [235, 62] on p "1 / 3 - Willkommen im Sironi Verkaufsteam" at bounding box center [230, 63] width 140 height 9
